Goal: Contribute content

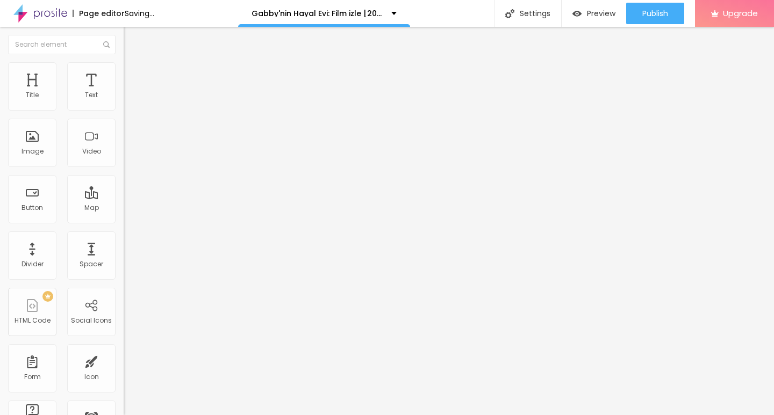
click at [124, 92] on span "Add image" at bounding box center [146, 87] width 44 height 9
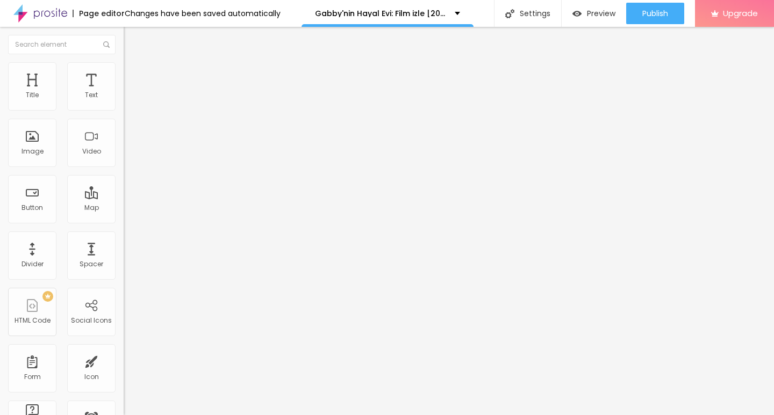
click at [132, 39] on img "button" at bounding box center [136, 39] width 9 height 9
click at [124, 101] on input "Click me" at bounding box center [188, 95] width 129 height 11
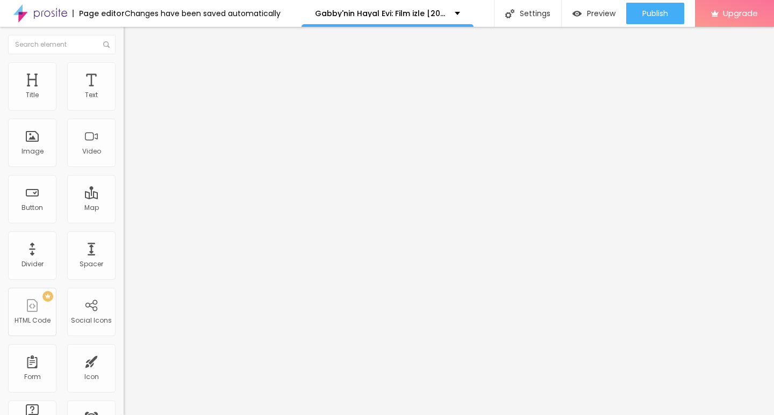
paste input "░░▒▓██▶️[Film Izle Türkçe Dublaj][1080p]"
type input "░░▒▓██▶️[Film Izle Türkçe Dublaj][1080p]"
click at [124, 221] on input "https://" at bounding box center [188, 216] width 129 height 11
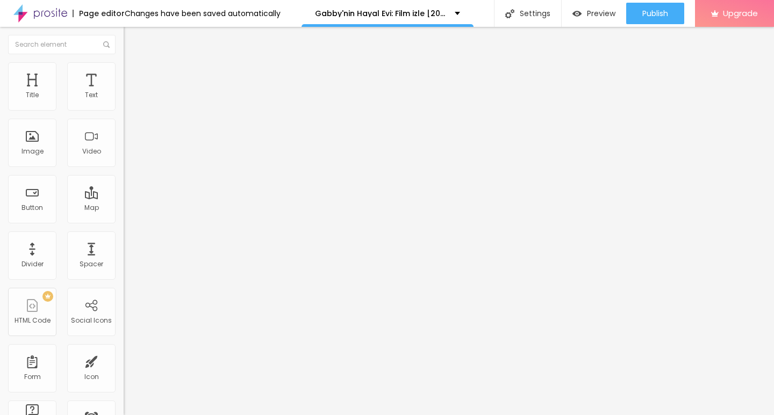
paste input "[DOMAIN_NAME]/tr/movie/1280282/gabby-nin-hayal-evi-film.albo"
type input "[URL][DOMAIN_NAME]"
click at [124, 129] on div at bounding box center [186, 125] width 124 height 9
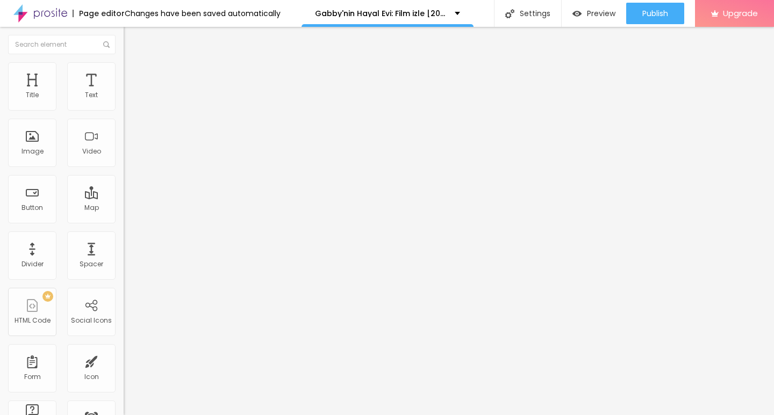
click at [132, 39] on img "button" at bounding box center [136, 39] width 9 height 9
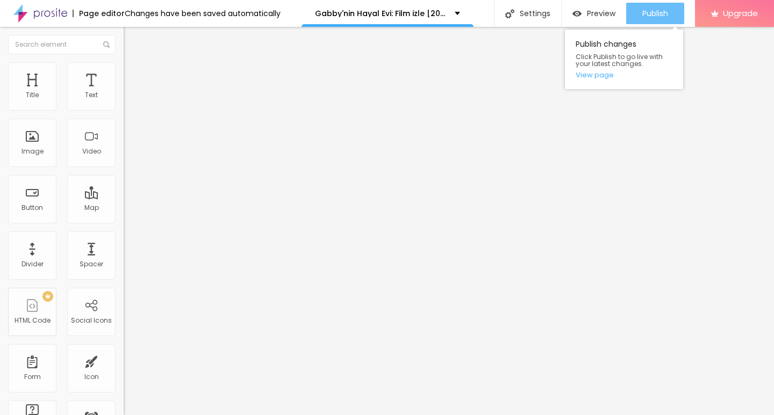
click at [653, 7] on div "Publish" at bounding box center [655, 13] width 26 height 21
click at [594, 73] on link "View page" at bounding box center [623, 74] width 97 height 7
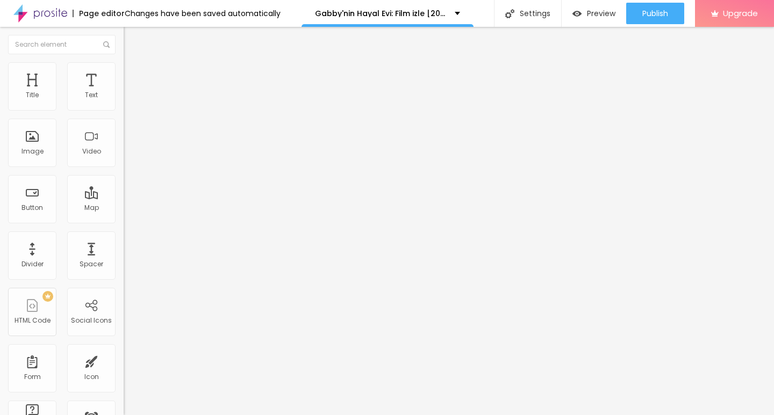
click at [132, 40] on img "button" at bounding box center [136, 39] width 9 height 9
click at [23, 8] on img at bounding box center [40, 13] width 54 height 27
